Goal: Information Seeking & Learning: Learn about a topic

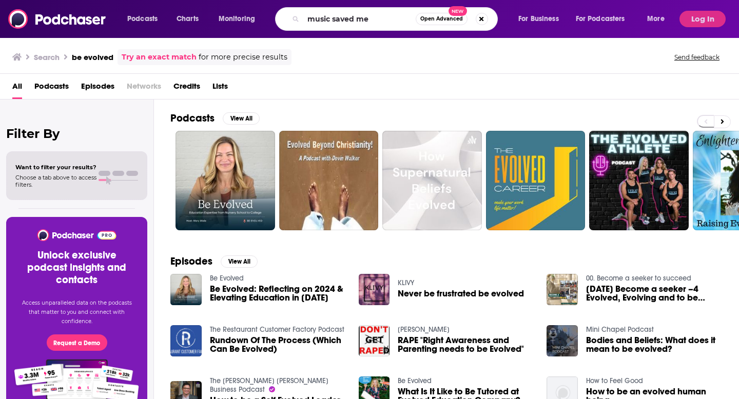
type input "music saved me"
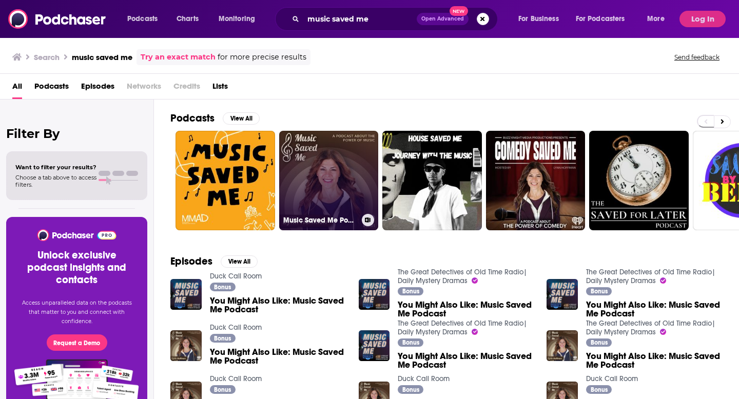
click at [313, 164] on link "Music Saved Me Podcast" at bounding box center [329, 181] width 100 height 100
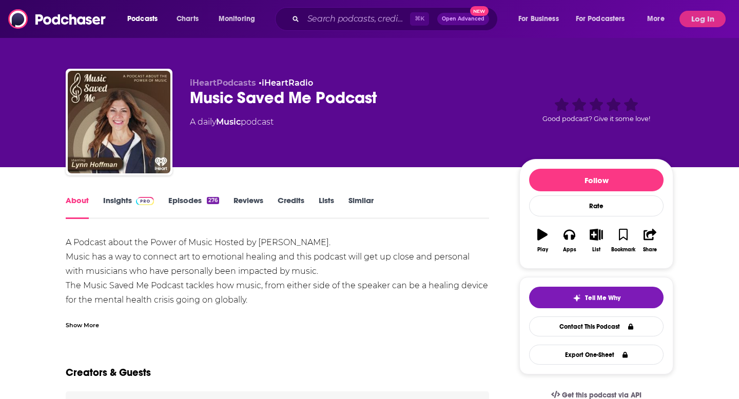
click at [130, 198] on link "Insights" at bounding box center [128, 208] width 51 height 24
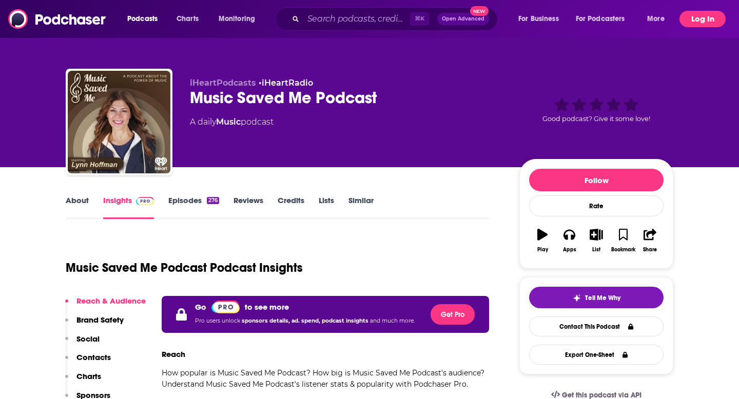
click at [706, 24] on button "Log In" at bounding box center [703, 19] width 46 height 16
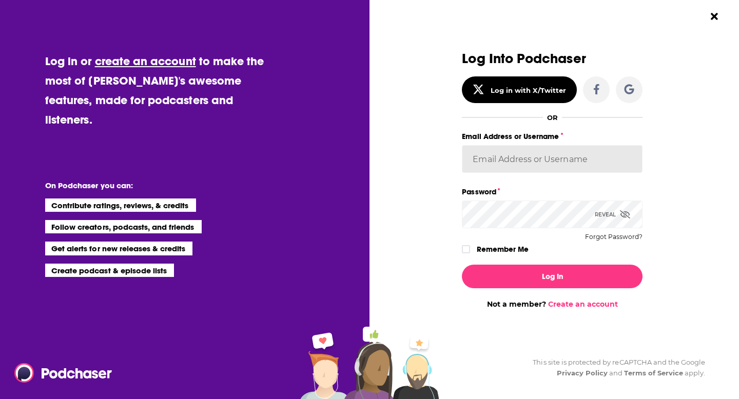
type input "[EMAIL_ADDRESS][DOMAIN_NAME]"
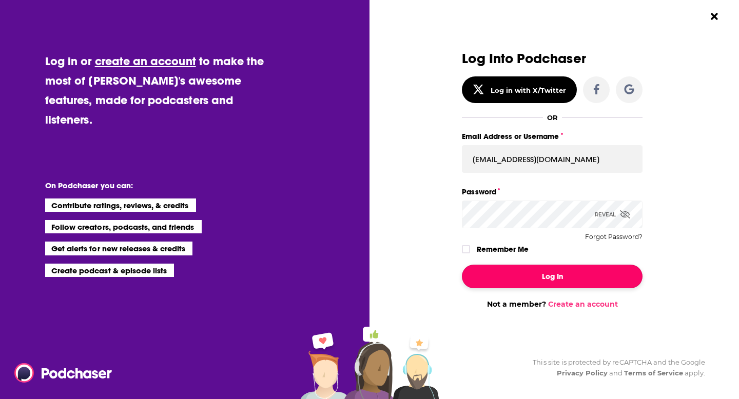
click at [508, 279] on button "Log In" at bounding box center [552, 277] width 181 height 24
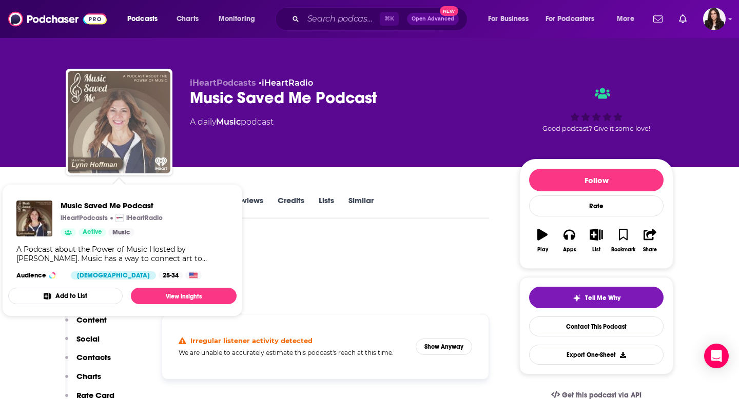
click at [144, 141] on img "Music Saved Me Podcast" at bounding box center [119, 122] width 103 height 103
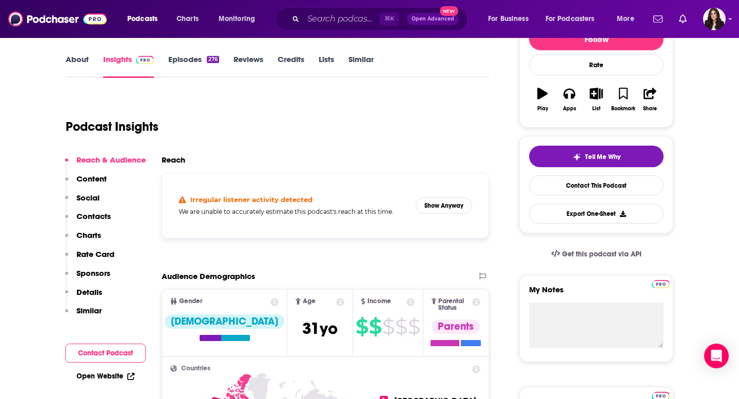
scroll to position [153, 0]
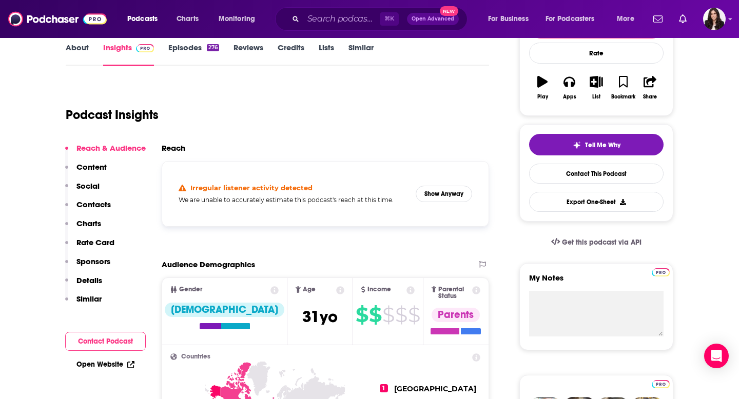
click at [191, 48] on link "Episodes 276" at bounding box center [193, 55] width 51 height 24
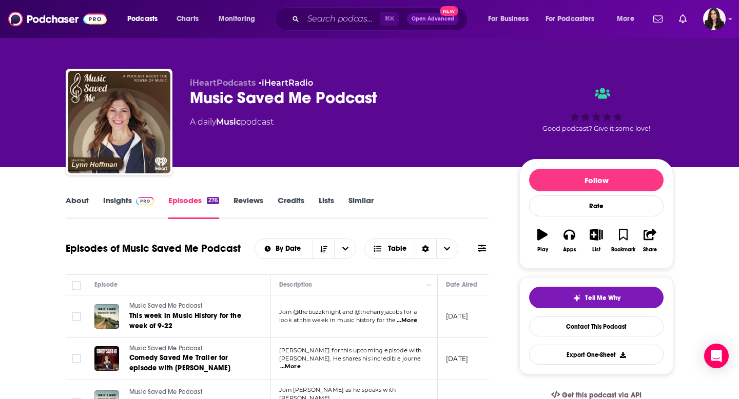
click at [484, 247] on icon at bounding box center [482, 248] width 8 height 8
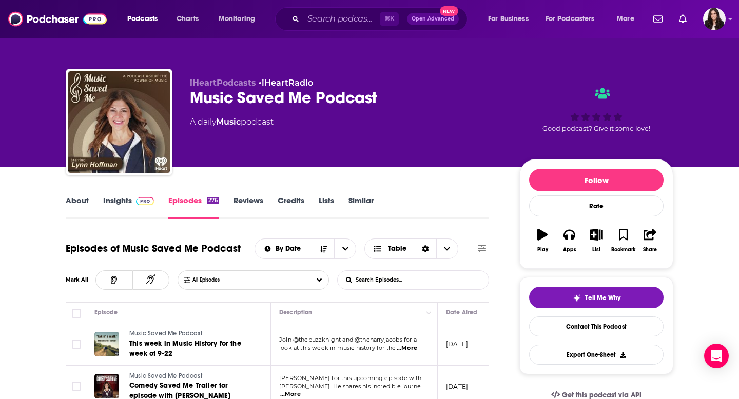
click at [389, 278] on input "List Search Input" at bounding box center [391, 280] width 107 height 18
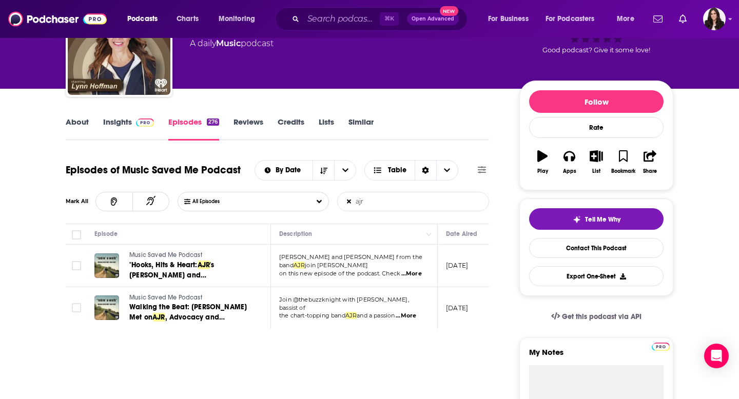
scroll to position [80, 0]
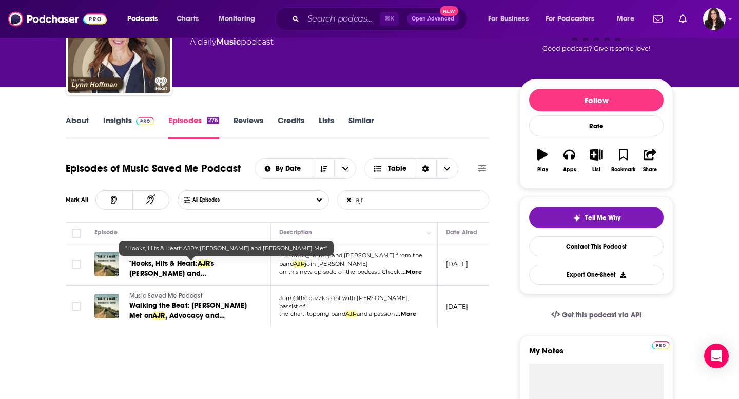
type input "ajr"
click at [195, 266] on span ""Hooks, Hits & Heart:" at bounding box center [163, 263] width 68 height 9
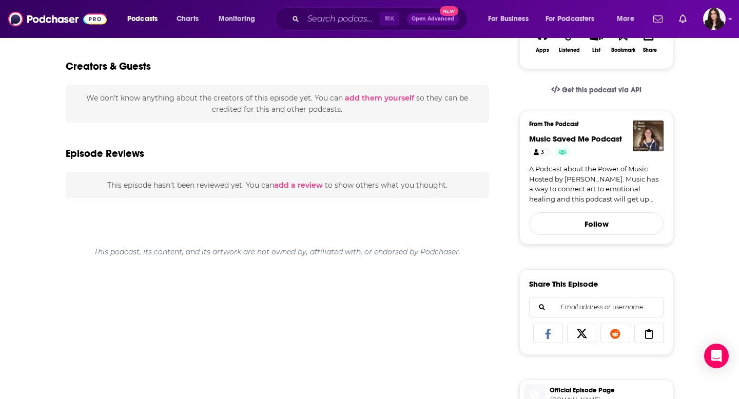
scroll to position [208, 0]
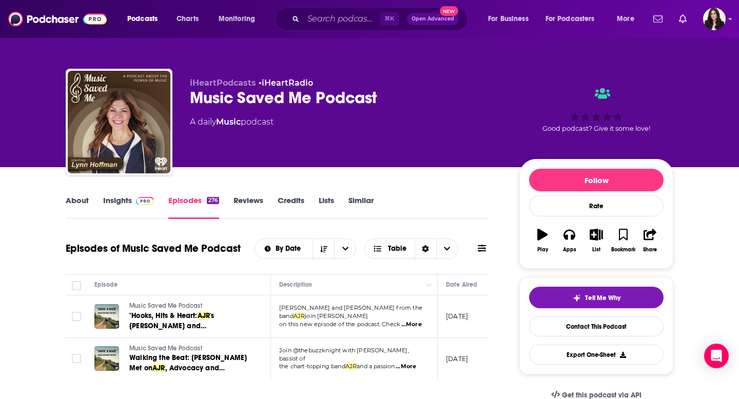
click at [482, 247] on icon at bounding box center [482, 248] width 8 height 8
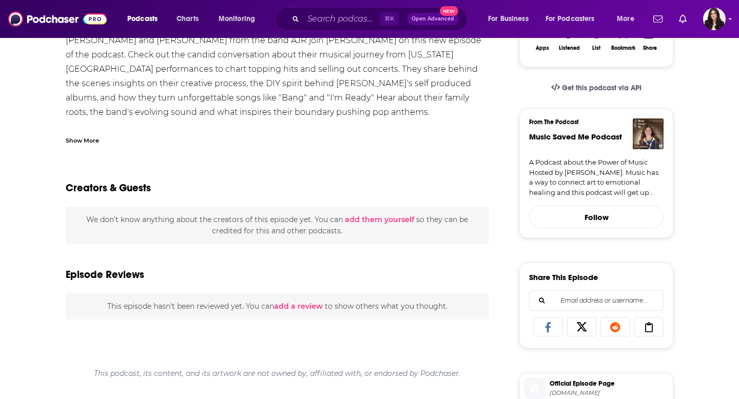
scroll to position [189, 0]
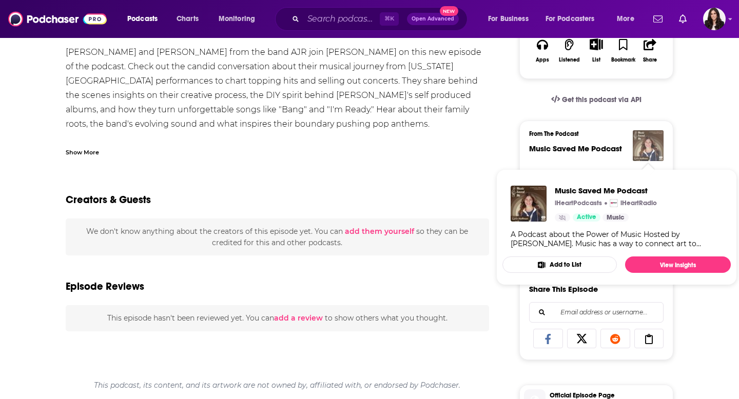
click at [650, 146] on img "Music Saved Me Podcast" at bounding box center [648, 145] width 31 height 31
